Goal: Task Accomplishment & Management: Complete application form

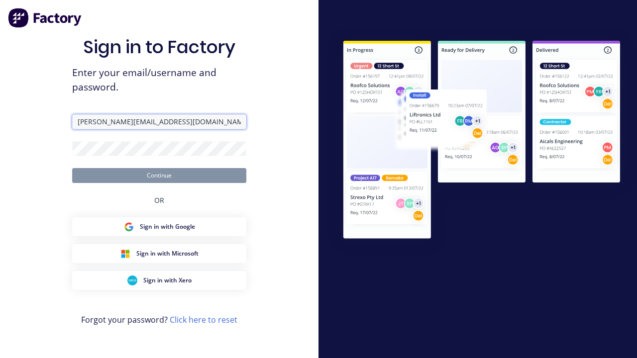
type input "[PERSON_NAME][EMAIL_ADDRESS][DOMAIN_NAME]"
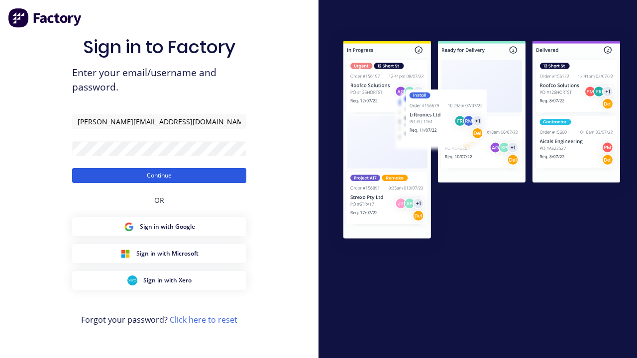
click at [159, 175] on button "Continue" at bounding box center [159, 175] width 174 height 15
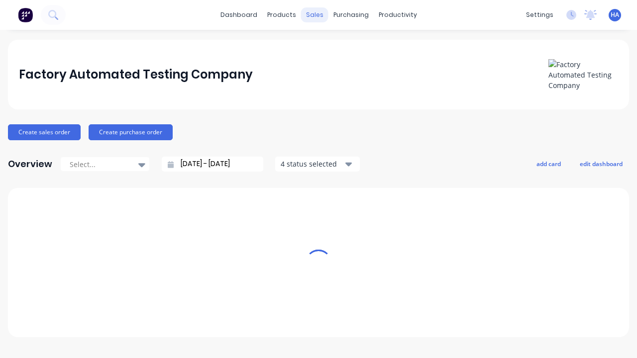
click at [315, 15] on div "sales" at bounding box center [314, 14] width 27 height 15
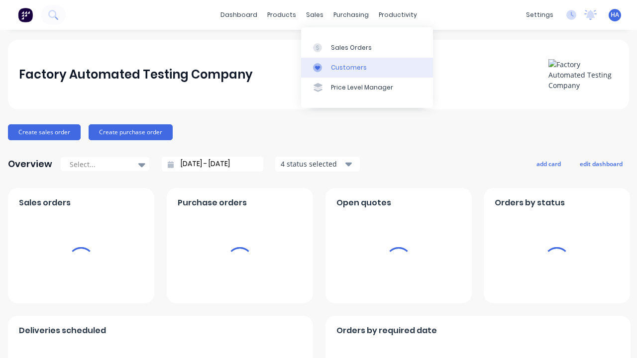
click at [367, 67] on link "Customers" at bounding box center [367, 68] width 132 height 20
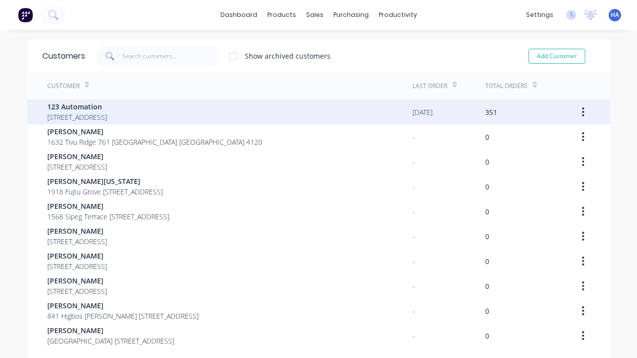
click at [107, 107] on span "123 Automation" at bounding box center [77, 107] width 60 height 10
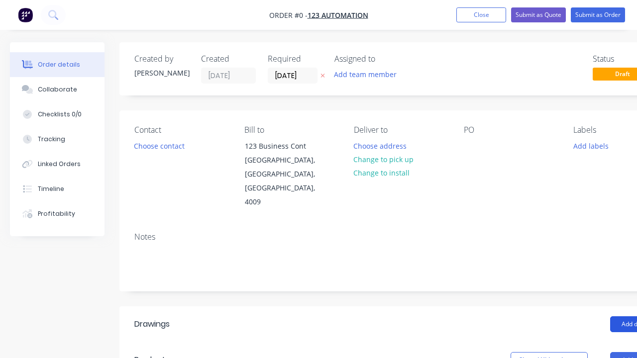
click at [610, 317] on button "Add drawing" at bounding box center [638, 325] width 57 height 16
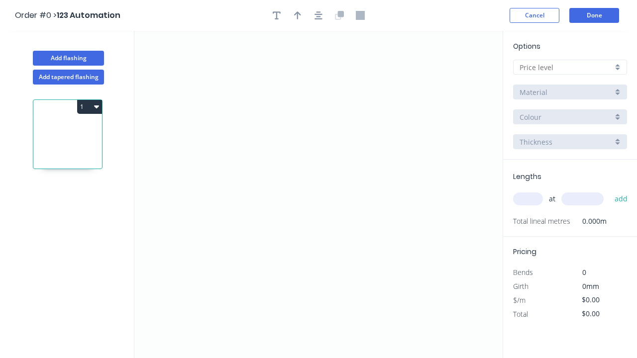
click at [184, 106] on icon "0" at bounding box center [318, 195] width 368 height 328
click at [358, 155] on icon "0" at bounding box center [318, 195] width 368 height 328
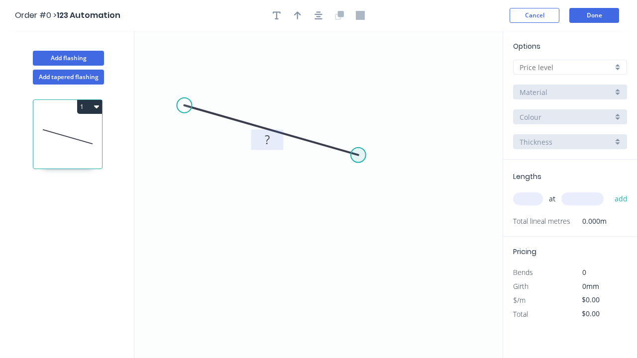
click at [267, 139] on tspan "?" at bounding box center [267, 139] width 5 height 16
click at [566, 67] on input "text" at bounding box center [566, 67] width 93 height 10
click at [570, 67] on input "text" at bounding box center [566, 67] width 93 height 10
click at [570, 86] on div "A" at bounding box center [570, 86] width 113 height 17
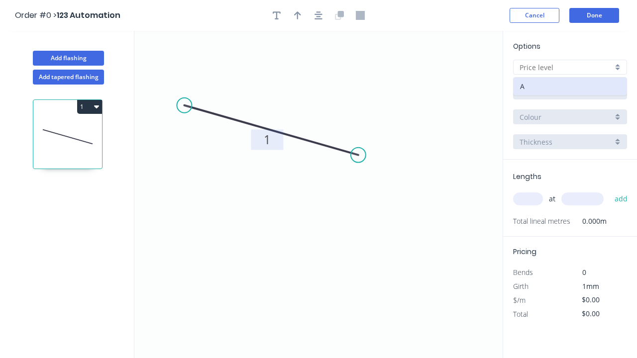
type input "A"
click at [528, 199] on input "text" at bounding box center [528, 199] width 30 height 13
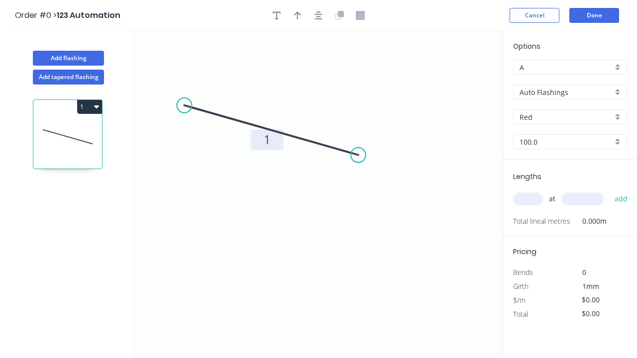
type input "1"
type input "$10.00"
type input "1"
click at [582, 199] on input "text" at bounding box center [582, 199] width 42 height 13
type input "1000"
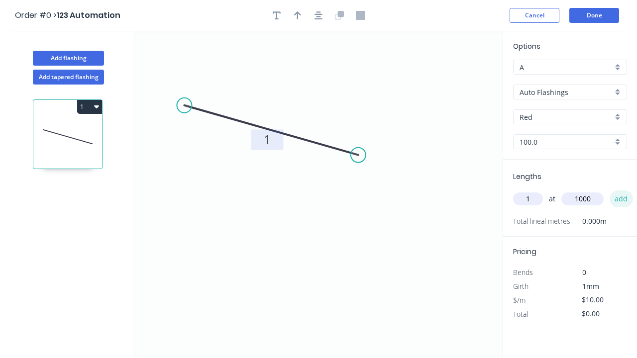
click at [621, 199] on button "add" at bounding box center [621, 199] width 23 height 17
type input "$10.00"
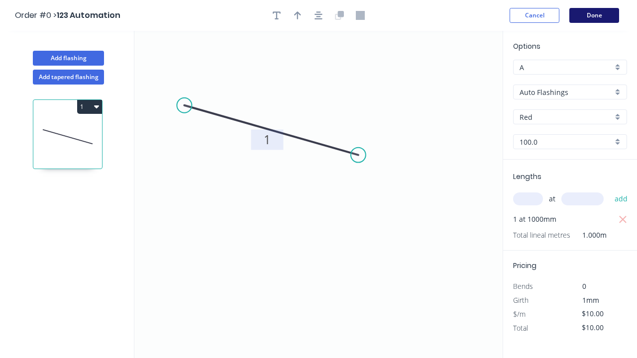
click at [594, 15] on button "Done" at bounding box center [594, 15] width 50 height 15
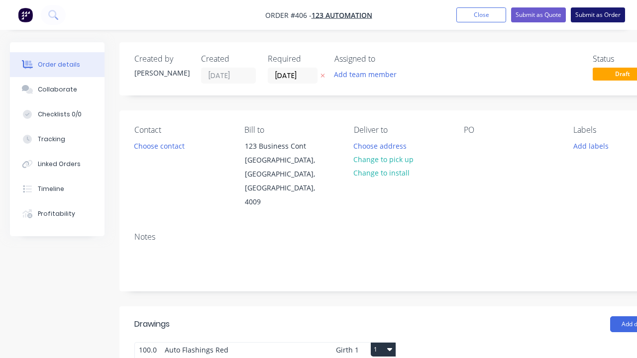
click at [598, 15] on button "Submit as Order" at bounding box center [598, 14] width 54 height 15
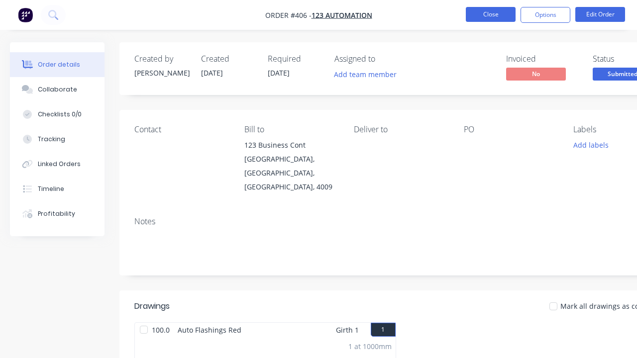
click at [491, 14] on button "Close" at bounding box center [491, 14] width 50 height 15
